Goal: Task Accomplishment & Management: Complete application form

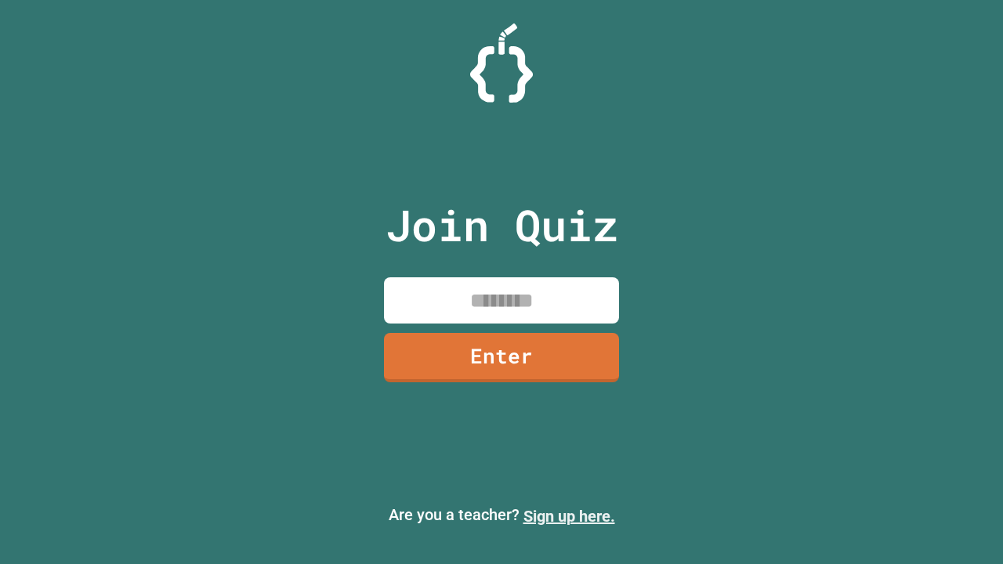
click at [569, 516] on link "Sign up here." at bounding box center [570, 516] width 92 height 19
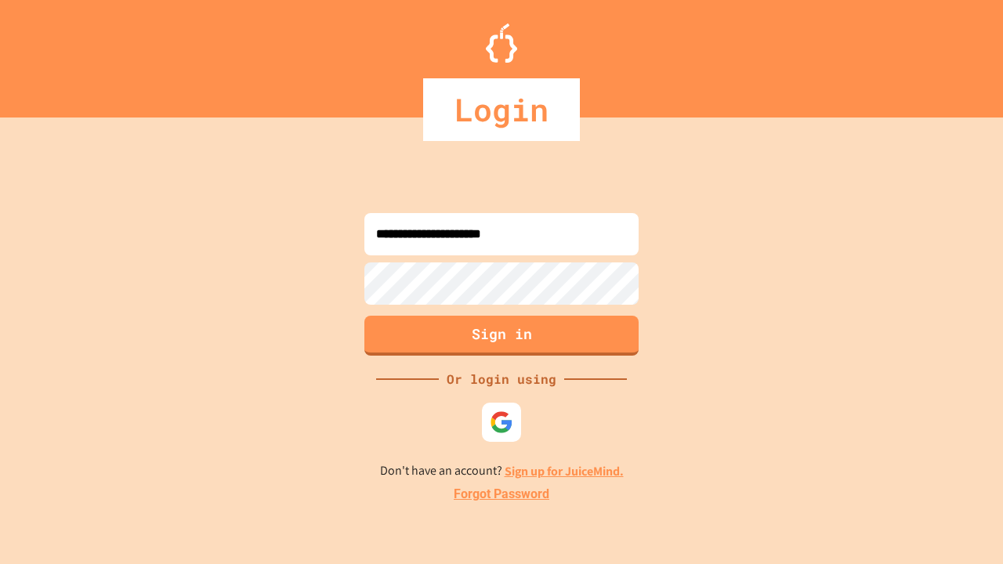
type input "**********"
